Goal: Information Seeking & Learning: Find specific fact

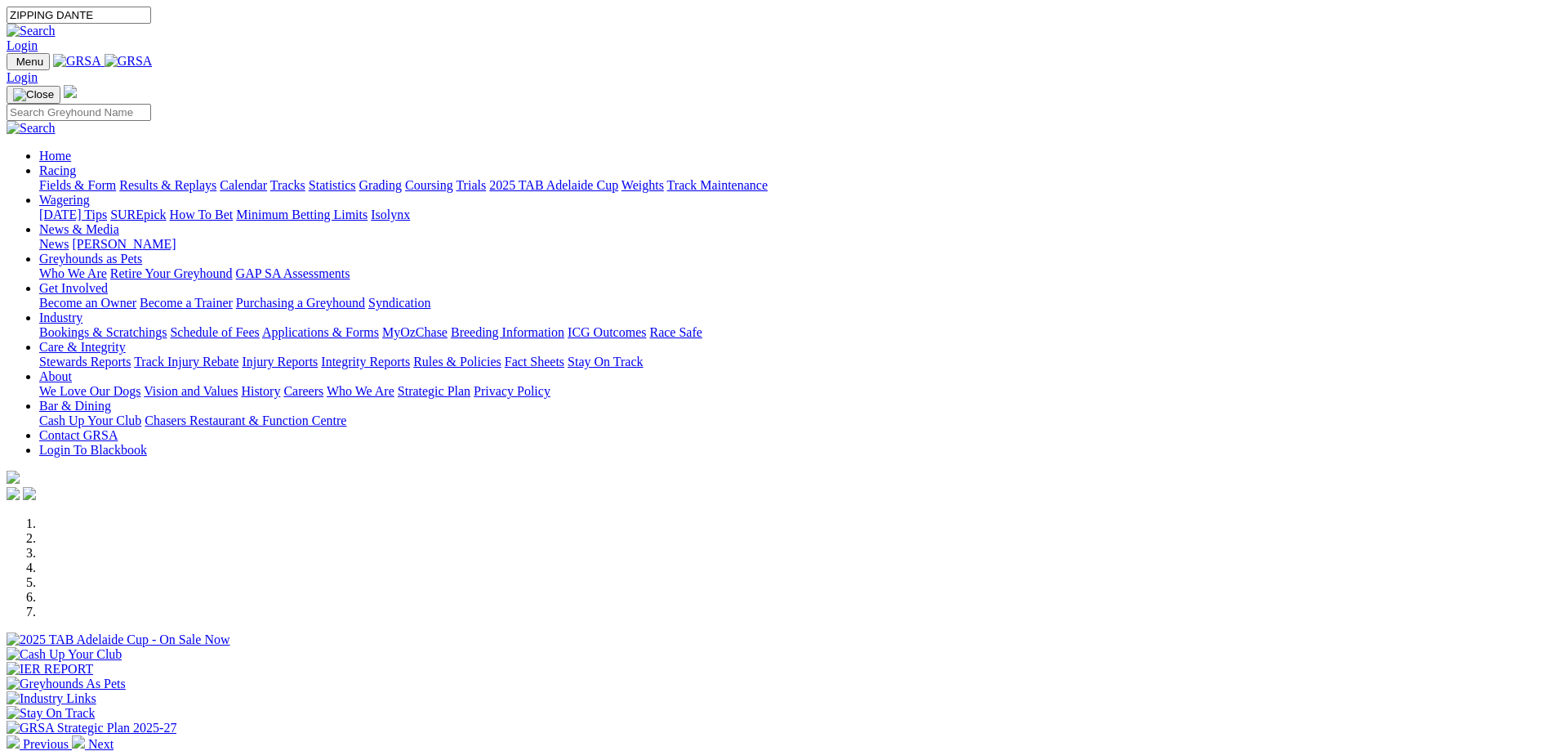
type input "ZIPPING DANTE"
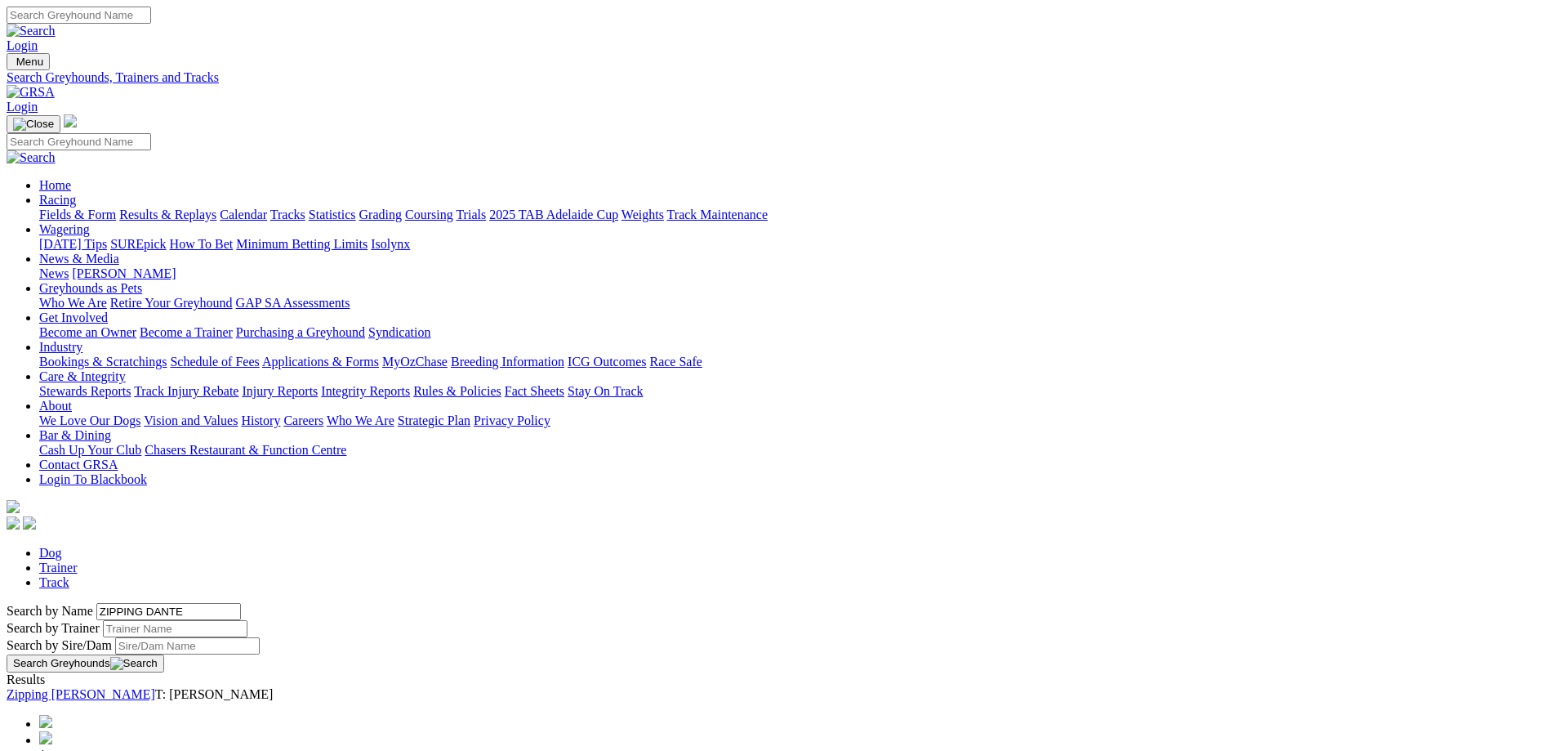
click at [155, 687] on link "Zipping Dante" at bounding box center [81, 694] width 149 height 14
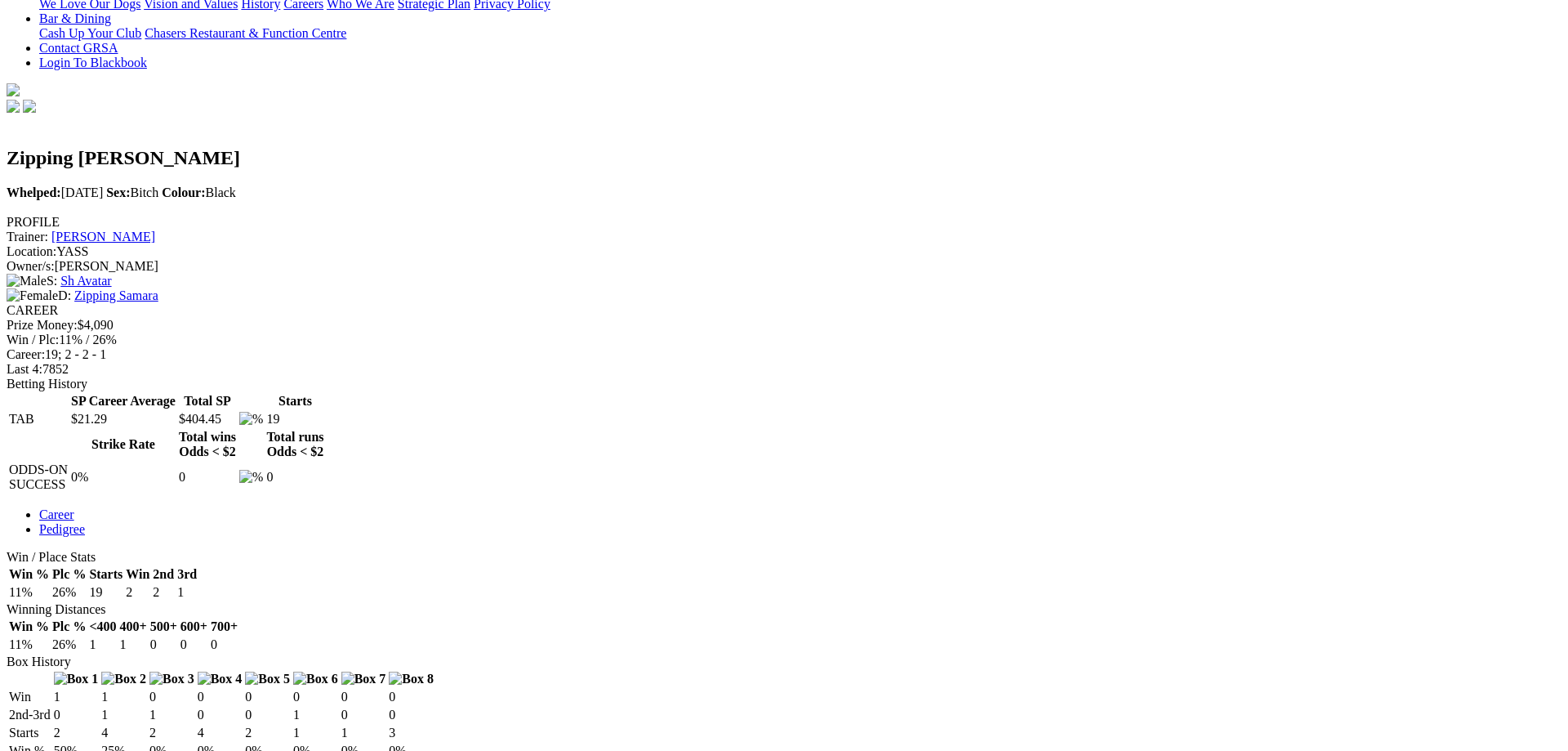
scroll to position [833, 0]
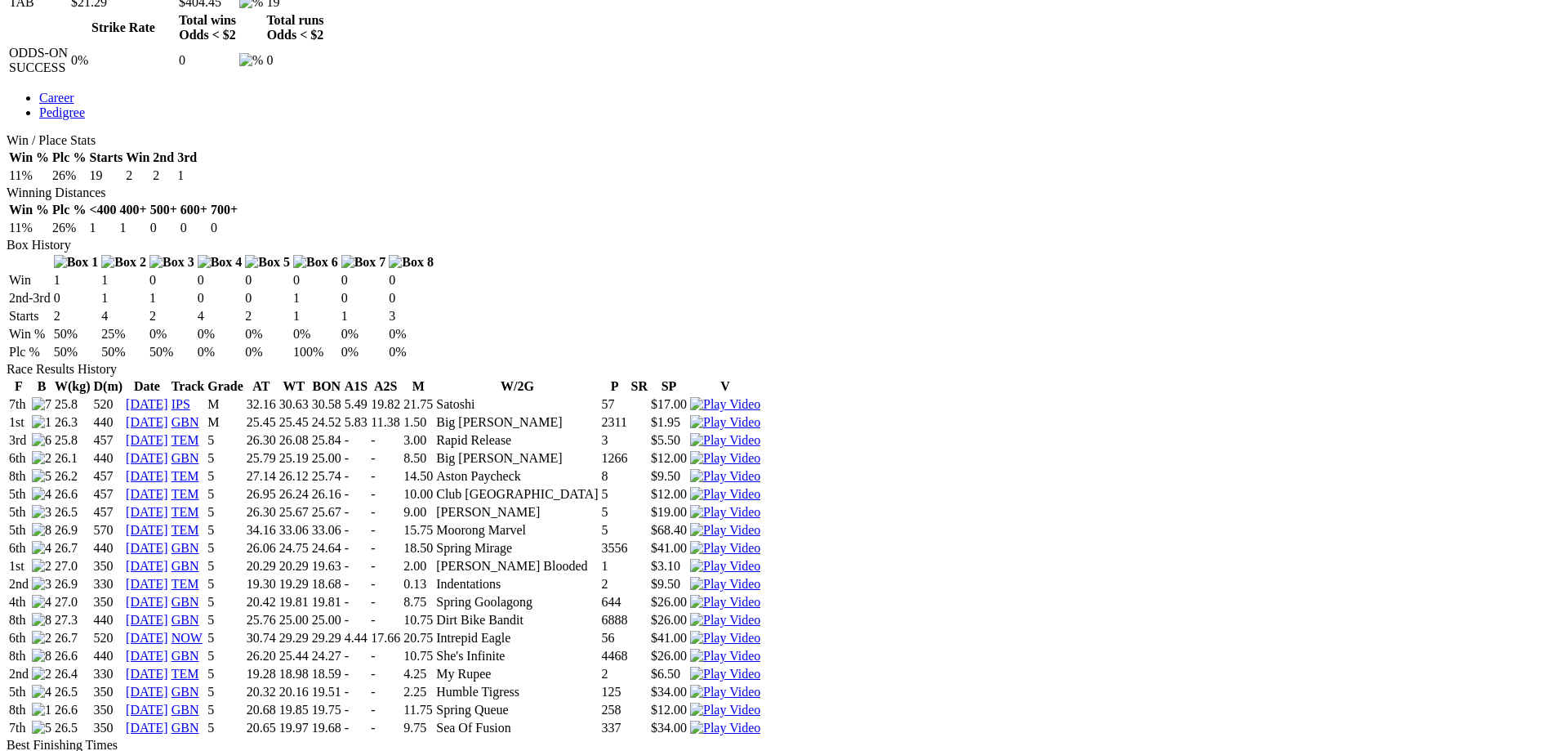
click at [760, 703] on img at bounding box center [725, 710] width 70 height 15
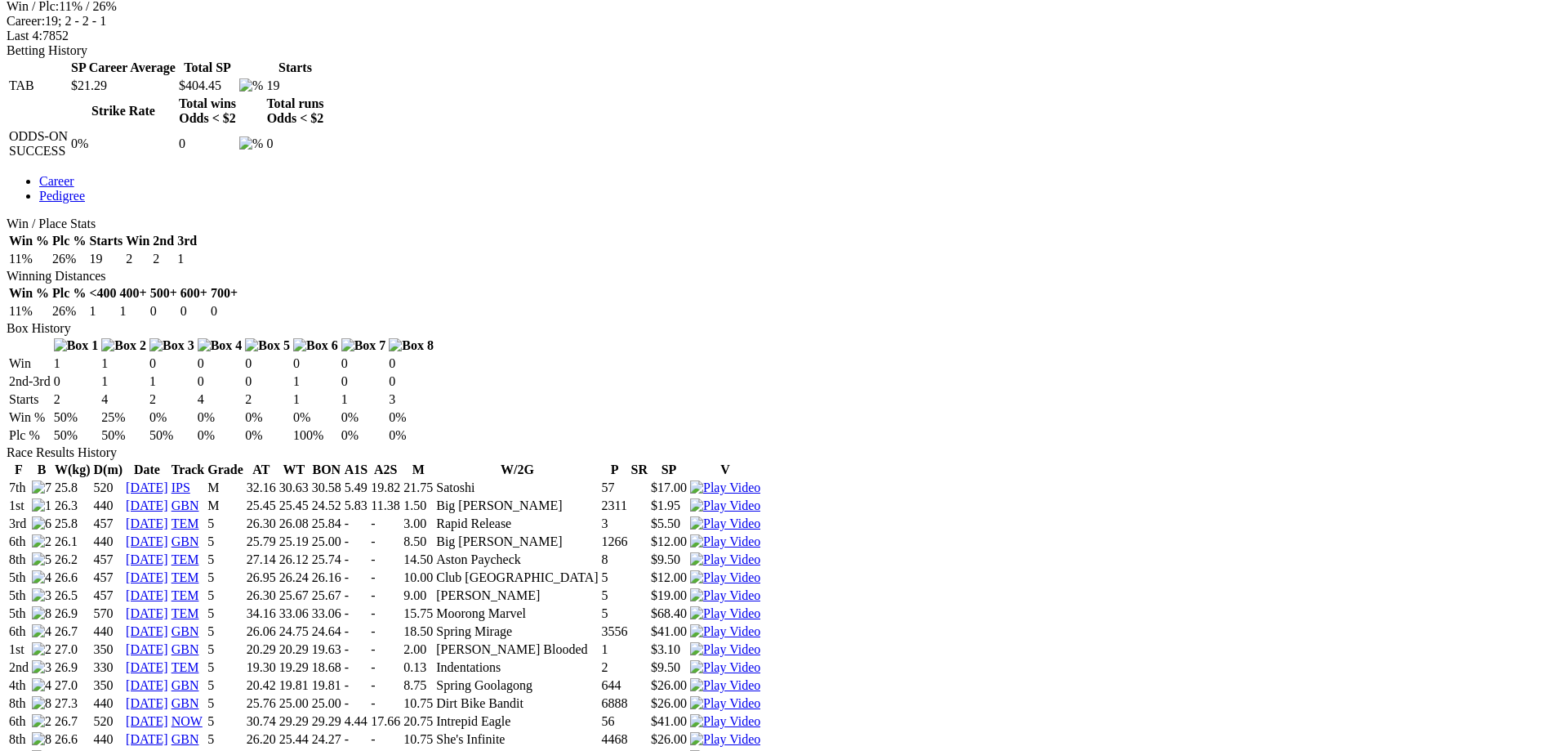
scroll to position [500, 0]
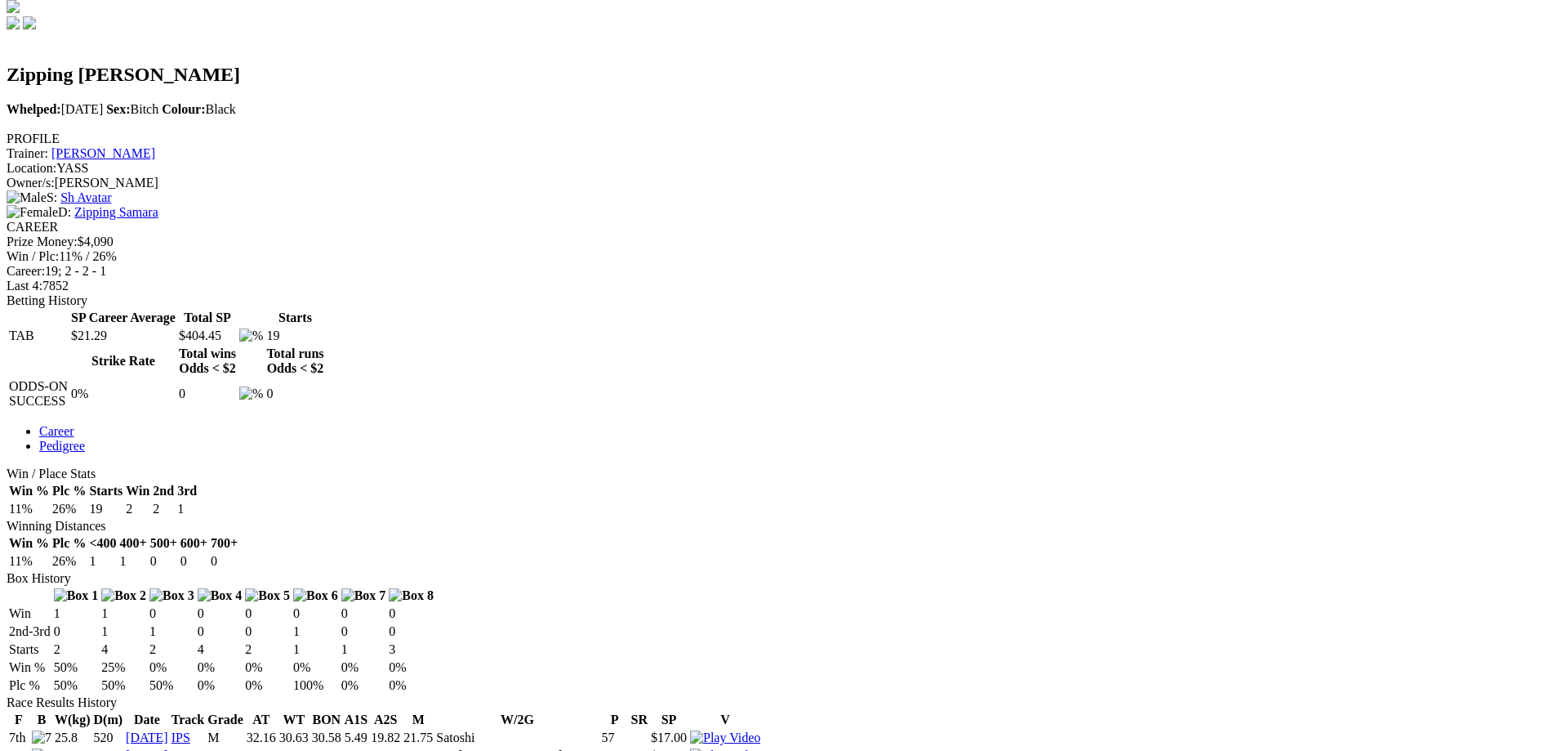
click at [760, 749] on img at bounding box center [725, 756] width 70 height 15
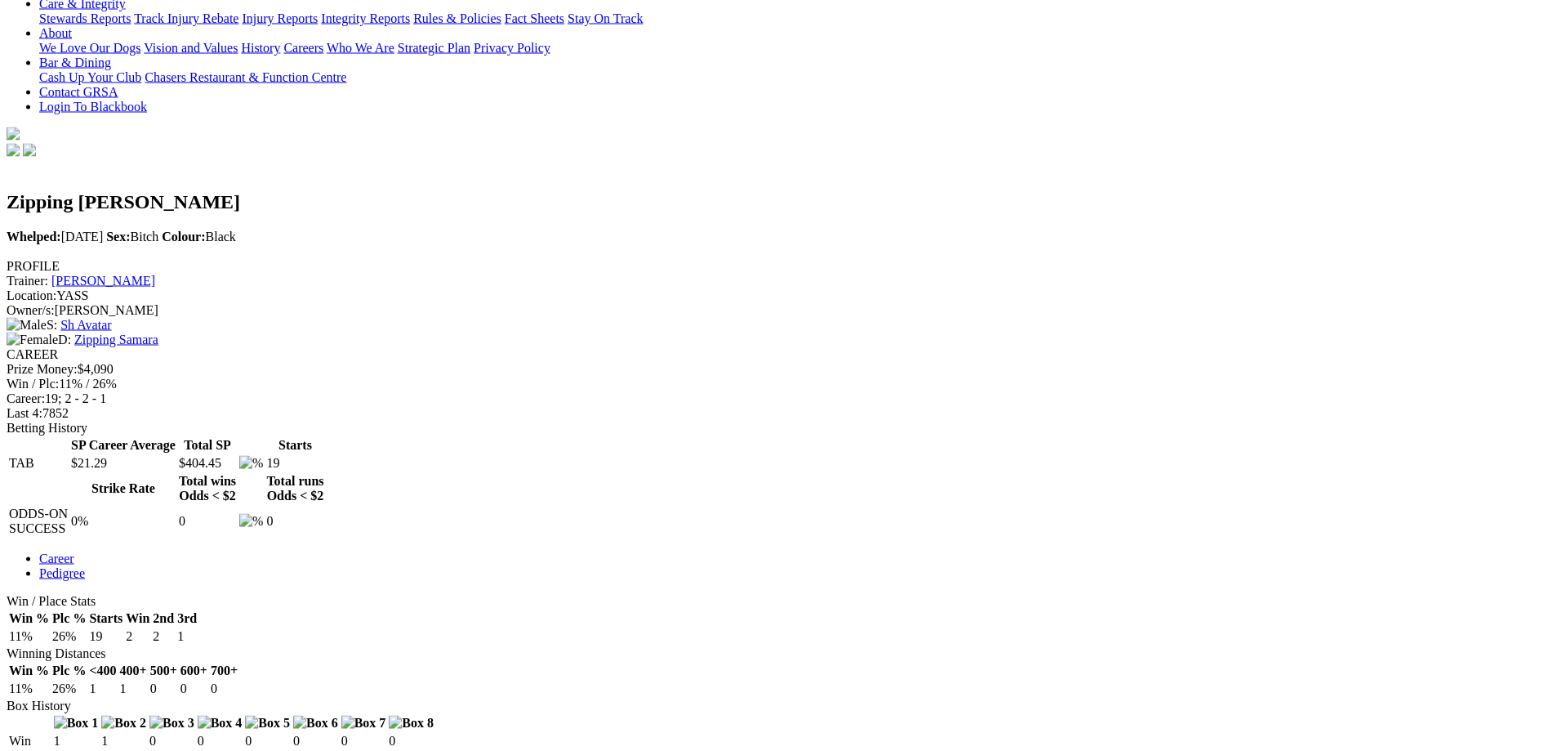
scroll to position [333, 0]
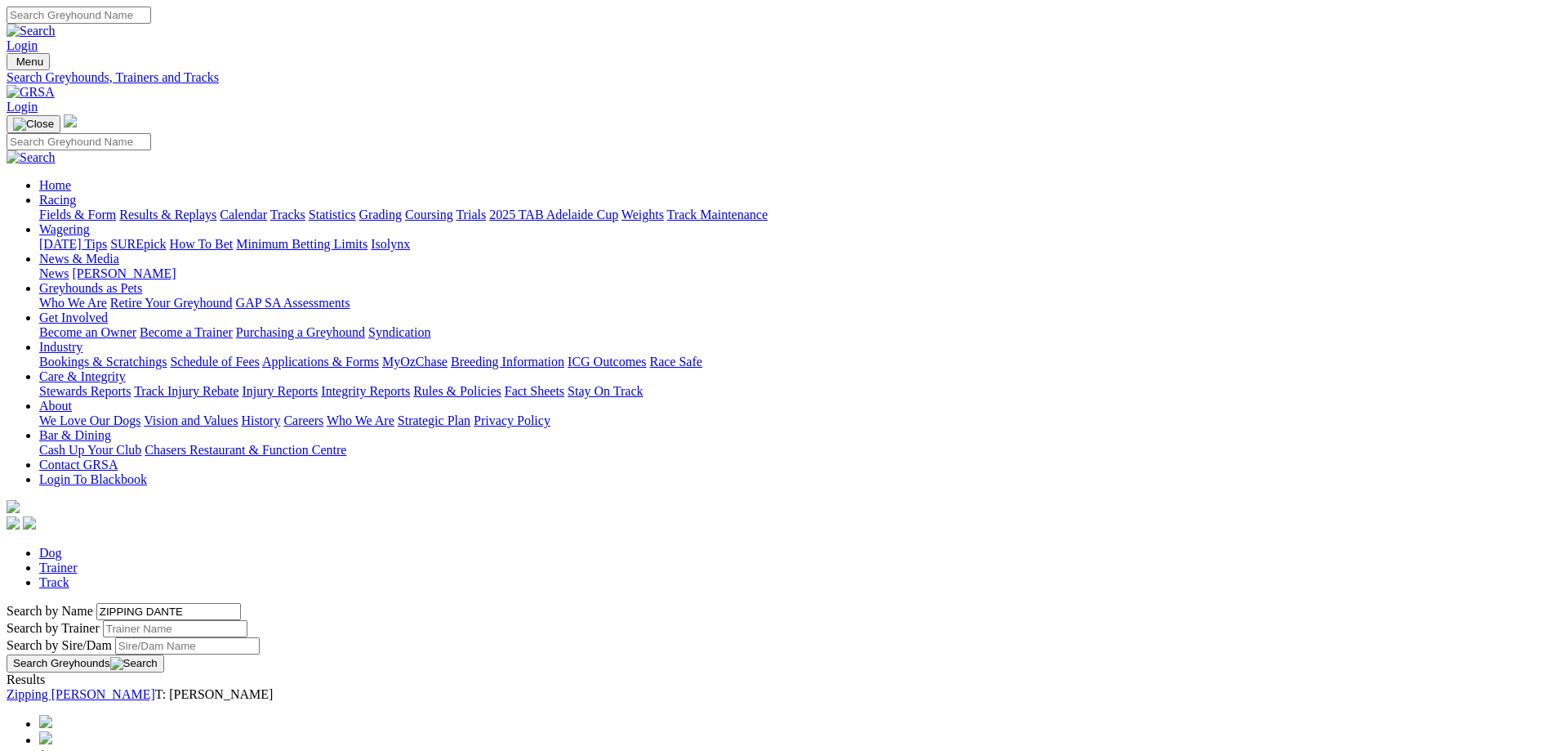
click at [360, 603] on div "Search by Name ZIPPING DANTE" at bounding box center [784, 611] width 1555 height 17
drag, startPoint x: 355, startPoint y: 282, endPoint x: 192, endPoint y: 282, distance: 163.0
click at [192, 603] on input "ZIPPING DANTE" at bounding box center [169, 611] width 145 height 17
type input "BIG NELSON"
click at [164, 654] on button "Search Greyhounds" at bounding box center [85, 663] width 157 height 18
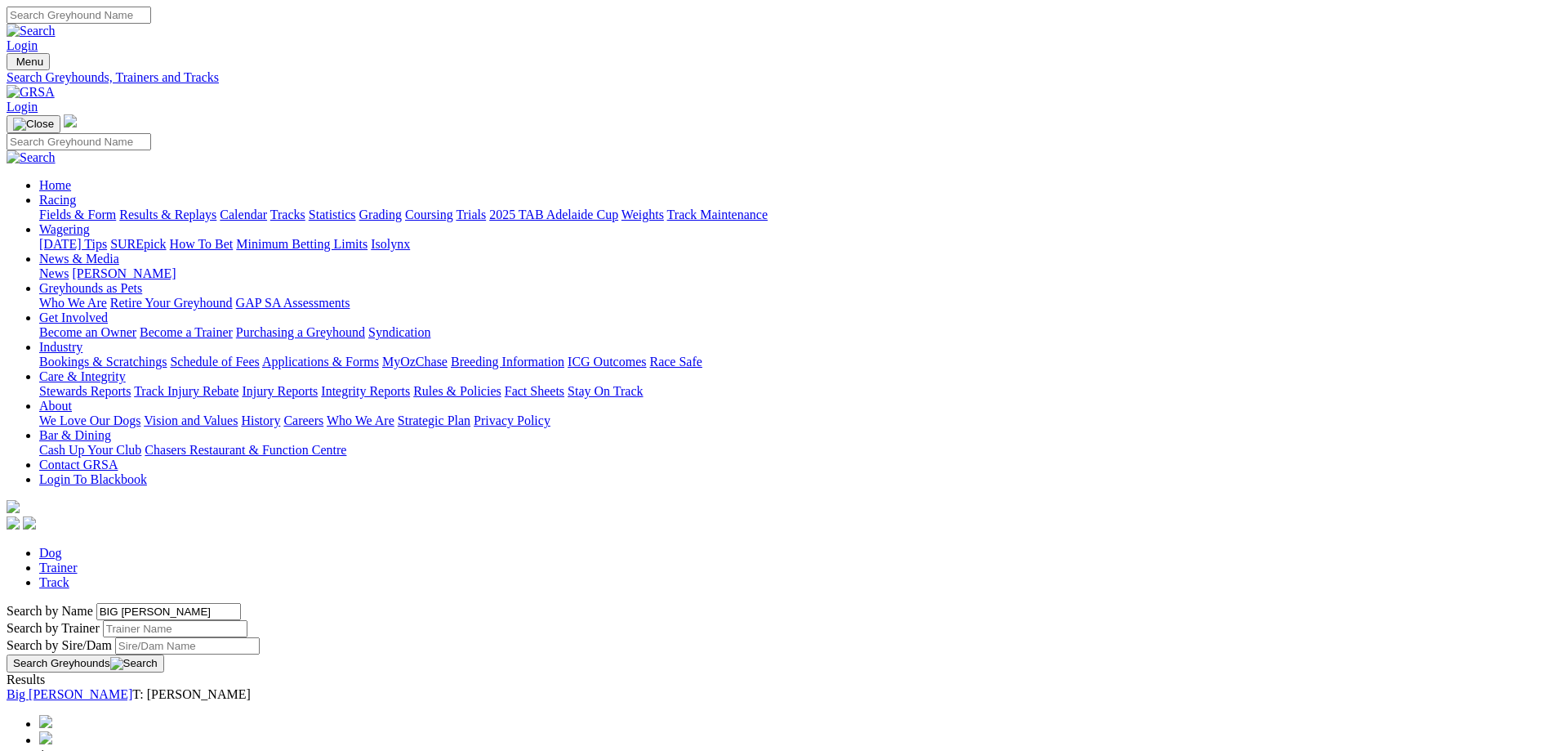
click at [164, 654] on button "Search Greyhounds" at bounding box center [85, 663] width 157 height 18
click at [133, 687] on link "Big [PERSON_NAME]" at bounding box center [70, 694] width 126 height 14
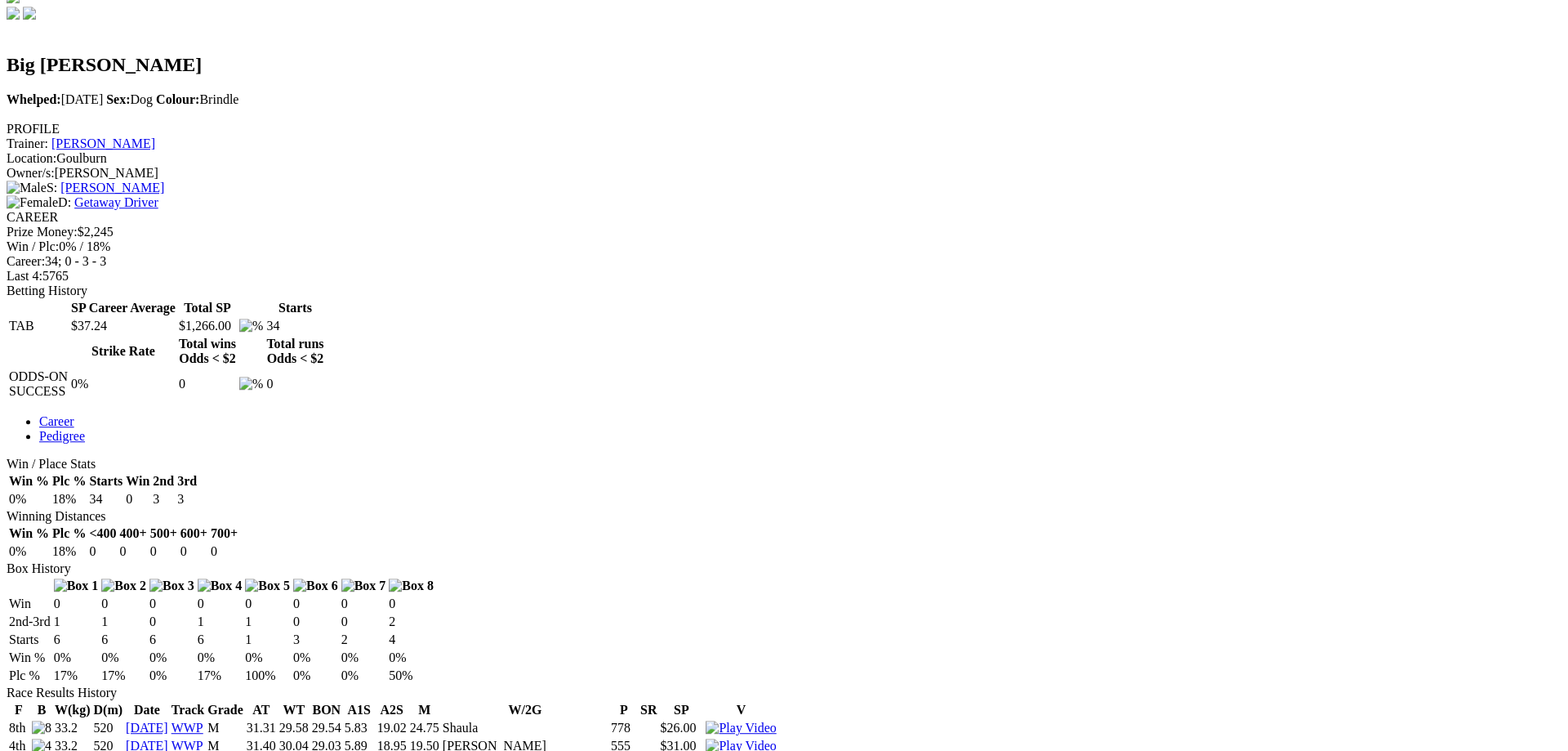
scroll to position [583, 0]
